Goal: Contribute content: Add original content to the website for others to see

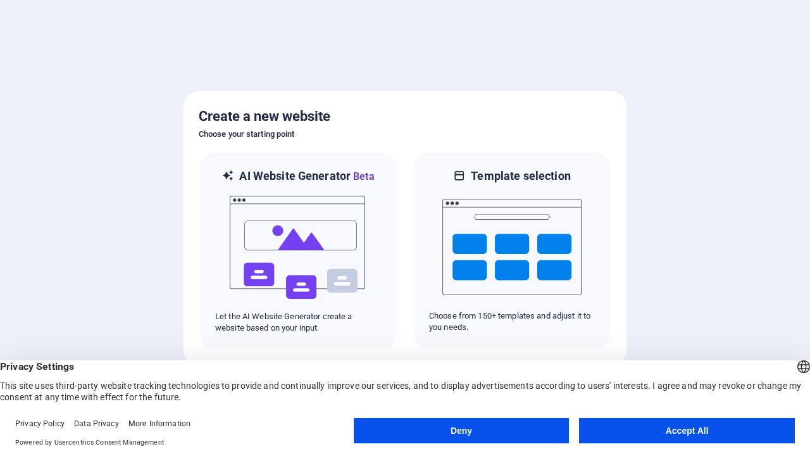
click at [461, 430] on button "Deny" at bounding box center [462, 430] width 216 height 25
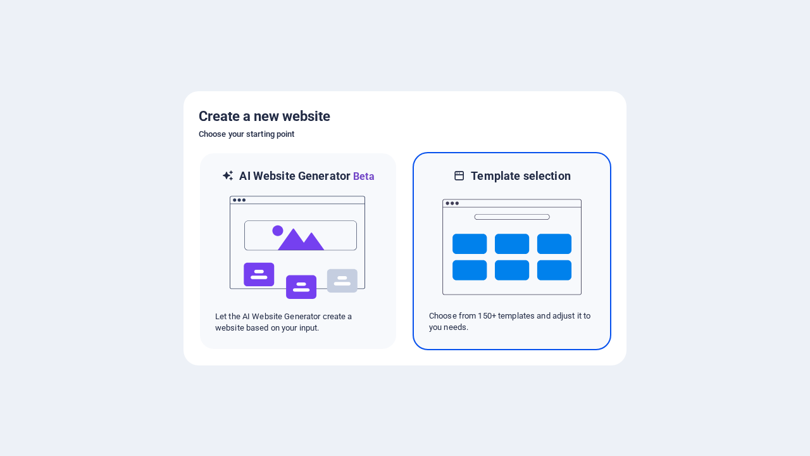
click at [512, 251] on img at bounding box center [511, 247] width 139 height 127
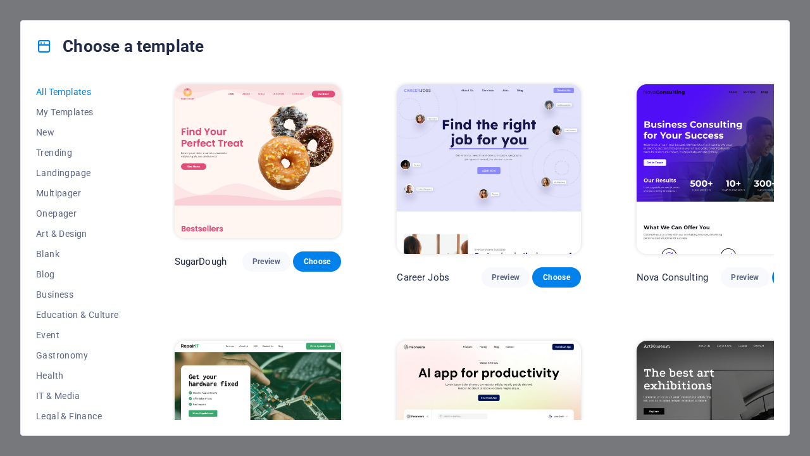
scroll to position [973, 0]
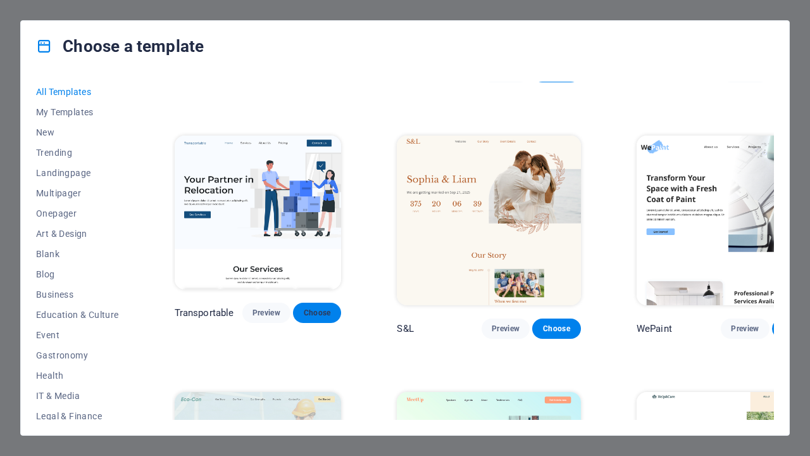
click at [317, 308] on span "Choose" at bounding box center [317, 313] width 28 height 10
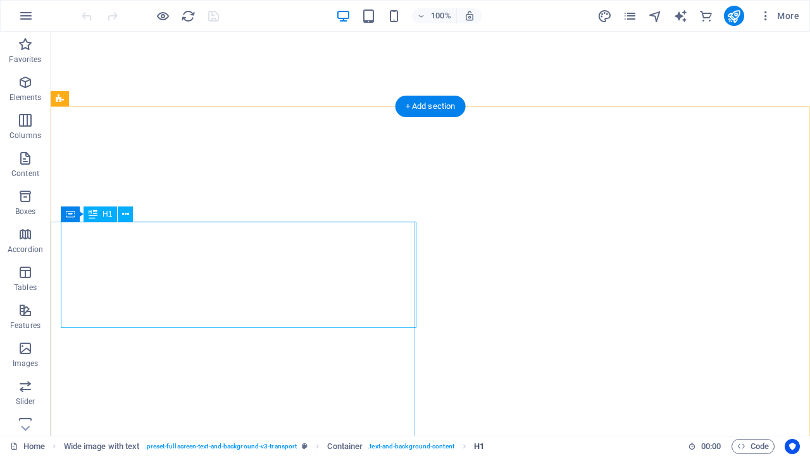
click at [479, 446] on span "H1" at bounding box center [479, 446] width 10 height 15
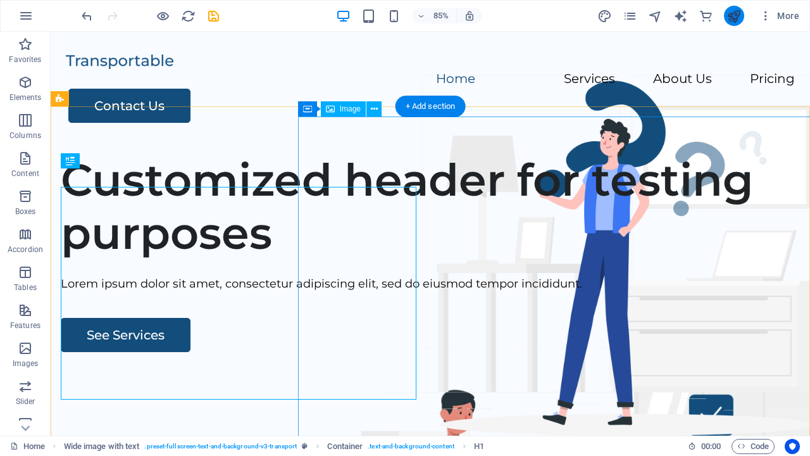
click at [733, 16] on icon "publish" at bounding box center [733, 16] width 15 height 15
checkbox input "false"
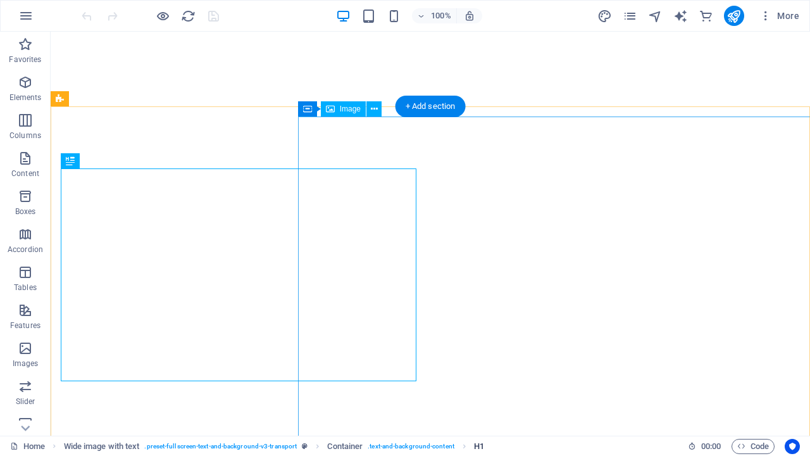
click at [479, 446] on span "H1" at bounding box center [479, 446] width 10 height 15
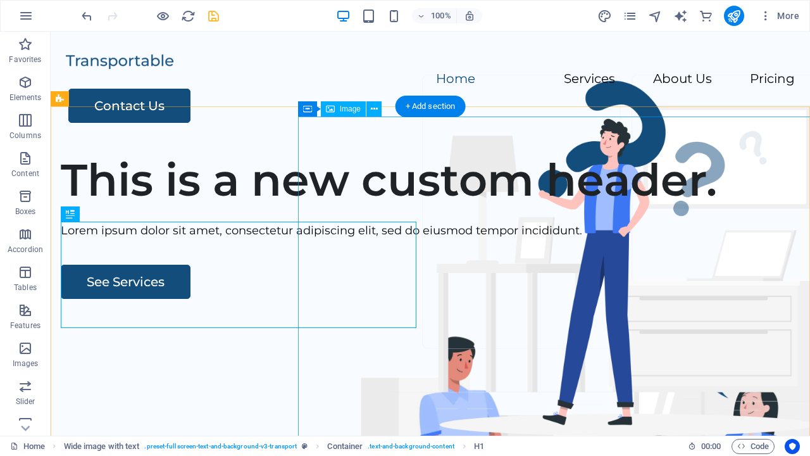
click at [213, 16] on icon "save" at bounding box center [213, 16] width 15 height 15
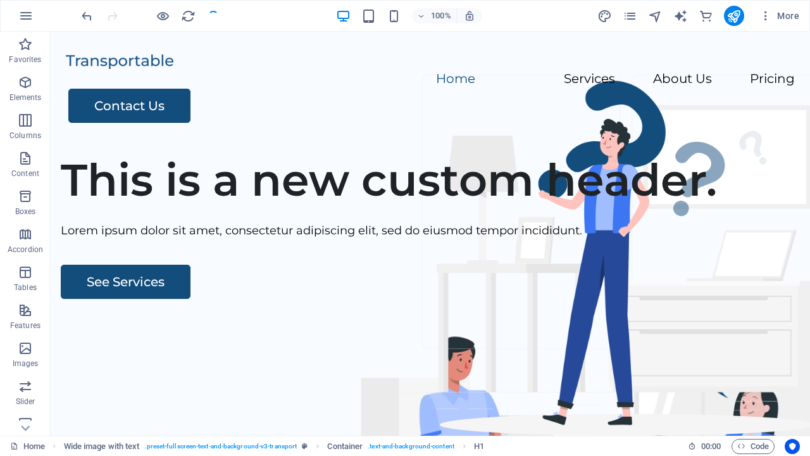
checkbox input "false"
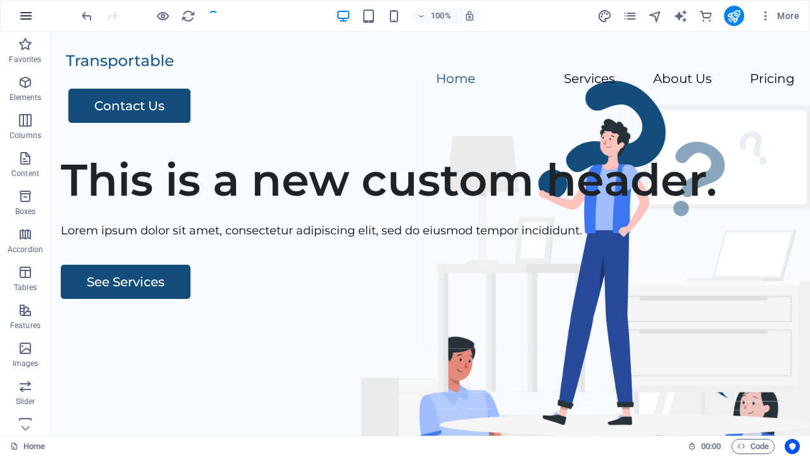
click at [26, 16] on icon "button" at bounding box center [25, 15] width 15 height 15
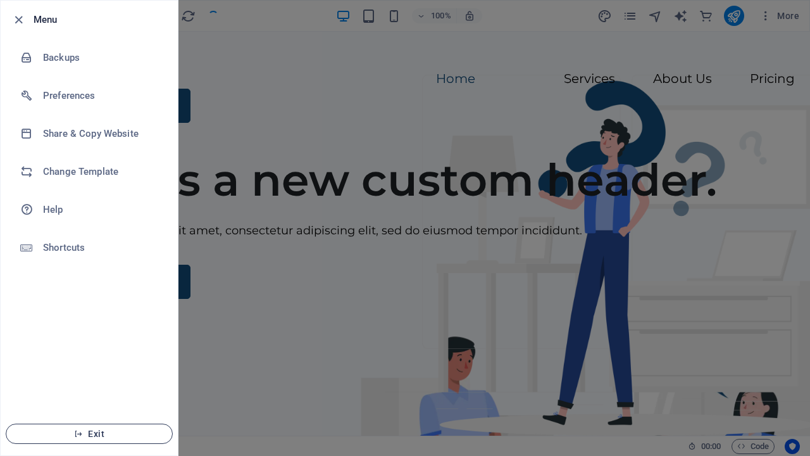
click at [89, 433] on span "Exit" at bounding box center [89, 433] width 146 height 10
